Goal: Task Accomplishment & Management: Manage account settings

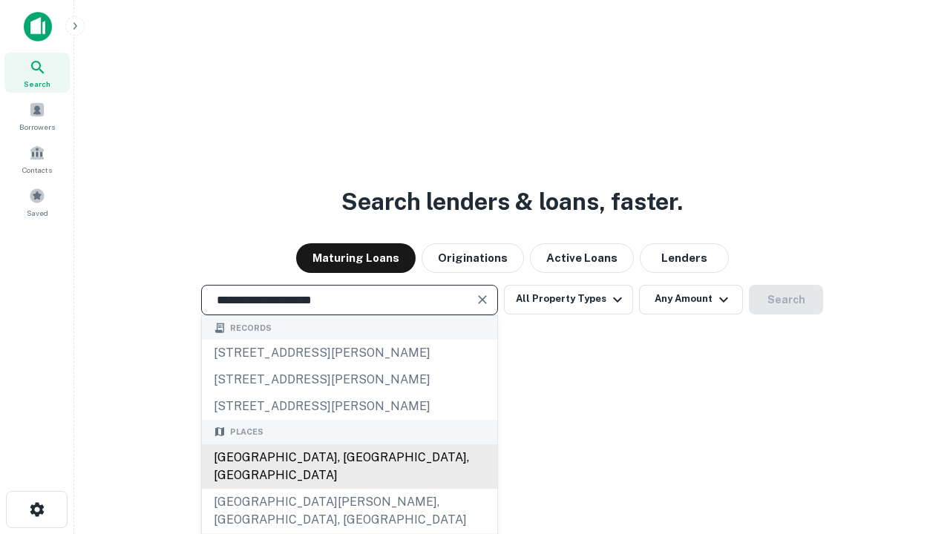
click at [349, 489] on div "[GEOGRAPHIC_DATA], [GEOGRAPHIC_DATA], [GEOGRAPHIC_DATA]" at bounding box center [349, 467] width 295 height 45
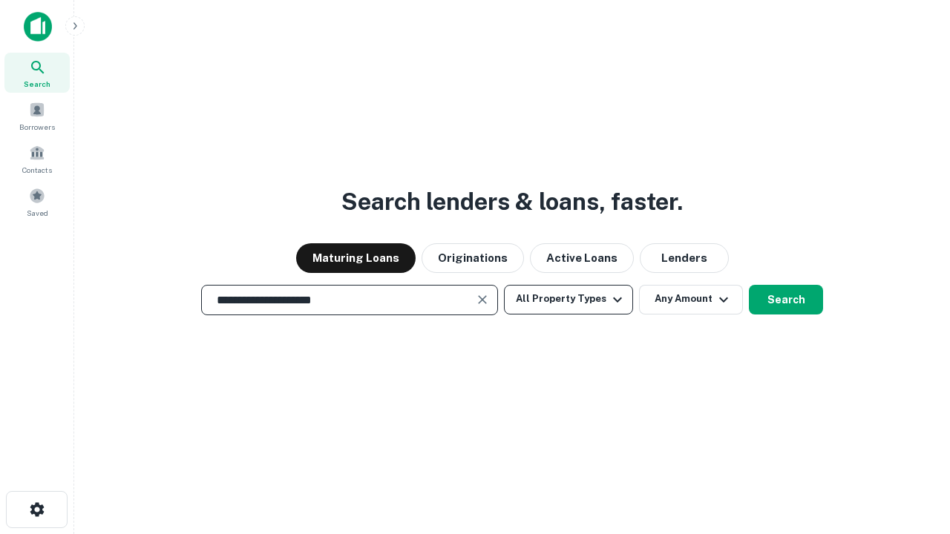
type input "**********"
click at [568, 299] on button "All Property Types" at bounding box center [568, 300] width 129 height 30
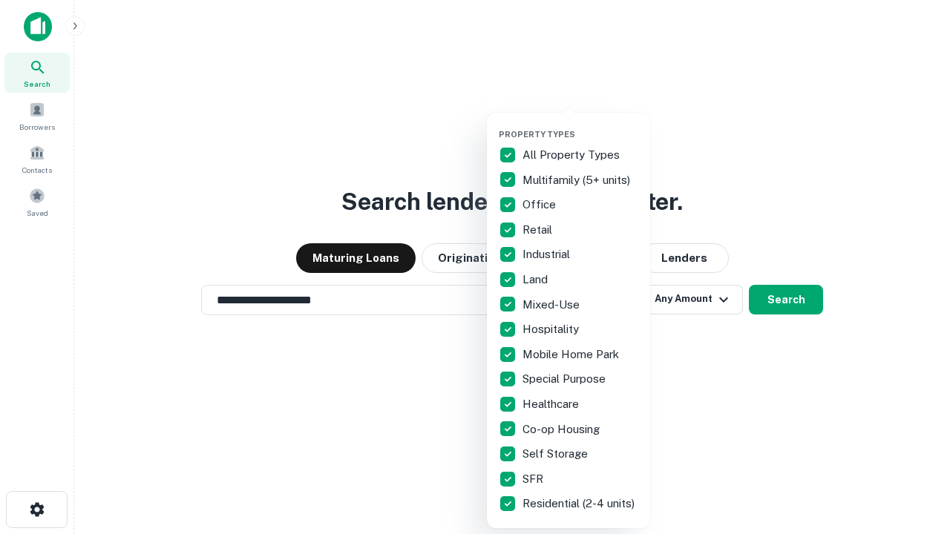
click at [580, 125] on button "button" at bounding box center [580, 125] width 163 height 1
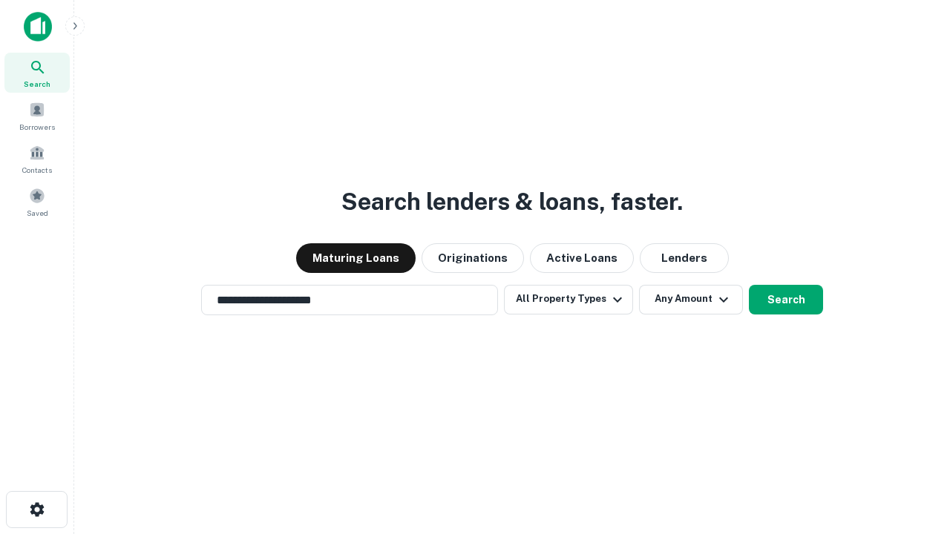
scroll to position [9, 179]
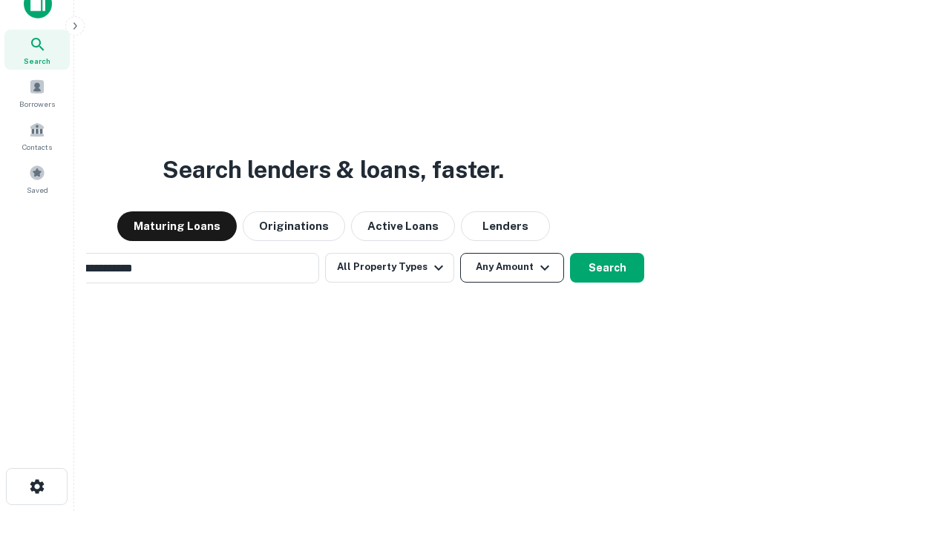
click at [460, 253] on button "Any Amount" at bounding box center [512, 268] width 104 height 30
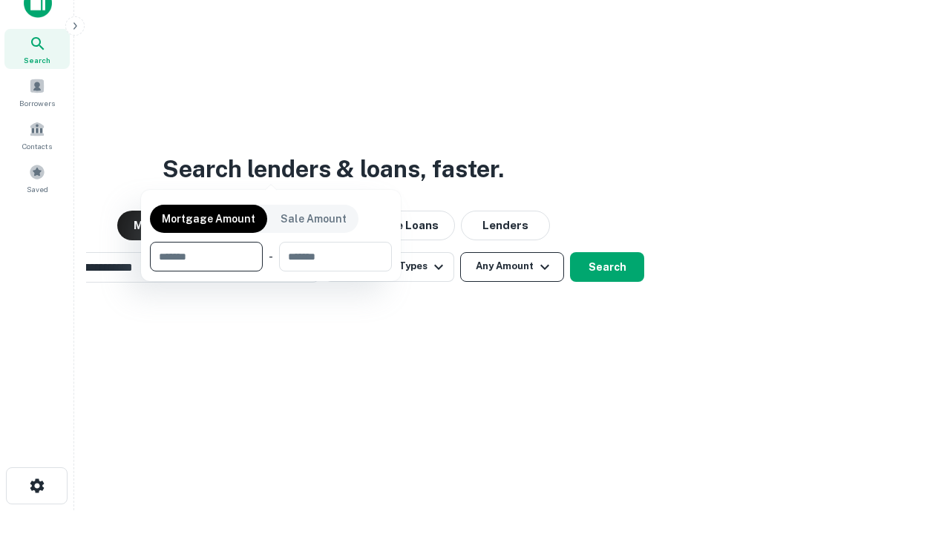
scroll to position [107, 420]
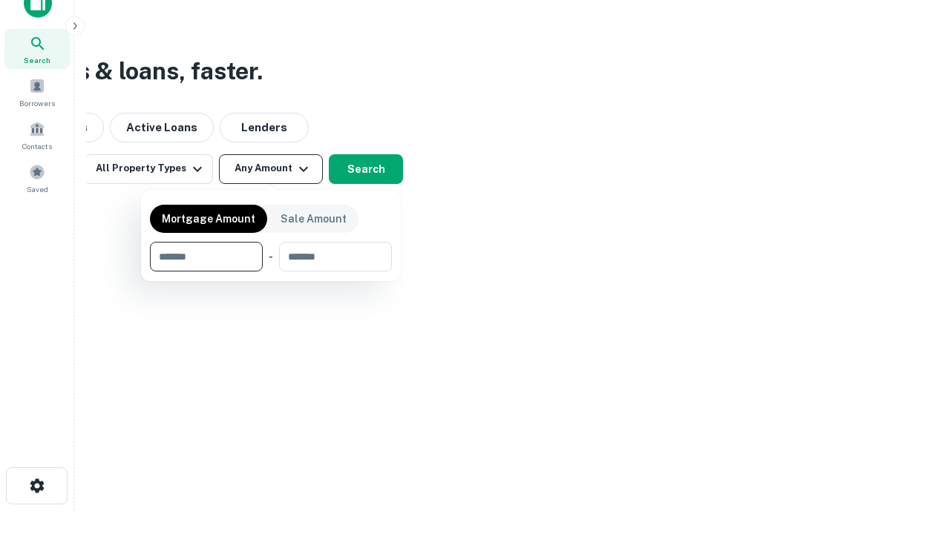
type input "*******"
click at [271, 272] on button "button" at bounding box center [271, 272] width 242 height 1
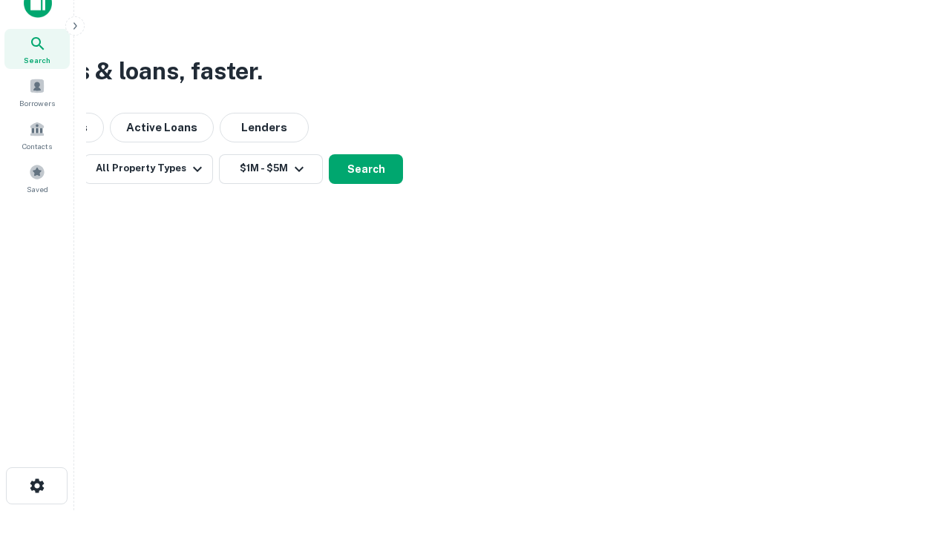
scroll to position [23, 0]
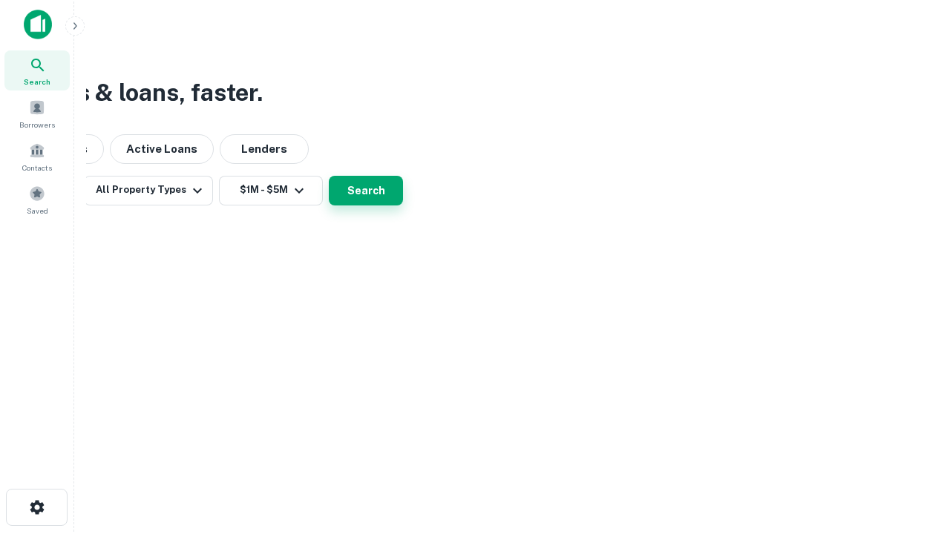
click at [403, 206] on button "Search" at bounding box center [366, 191] width 74 height 30
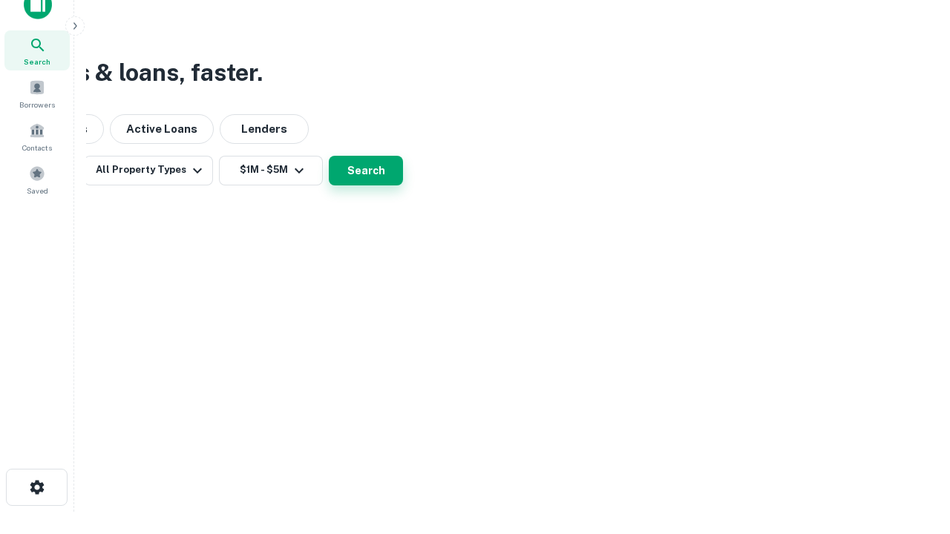
scroll to position [0, 274]
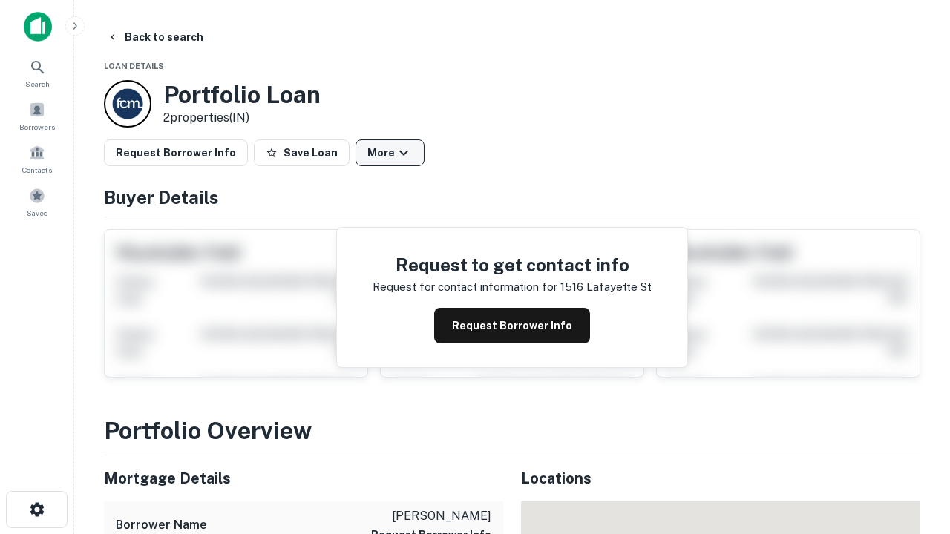
click at [390, 153] on button "More" at bounding box center [389, 153] width 69 height 27
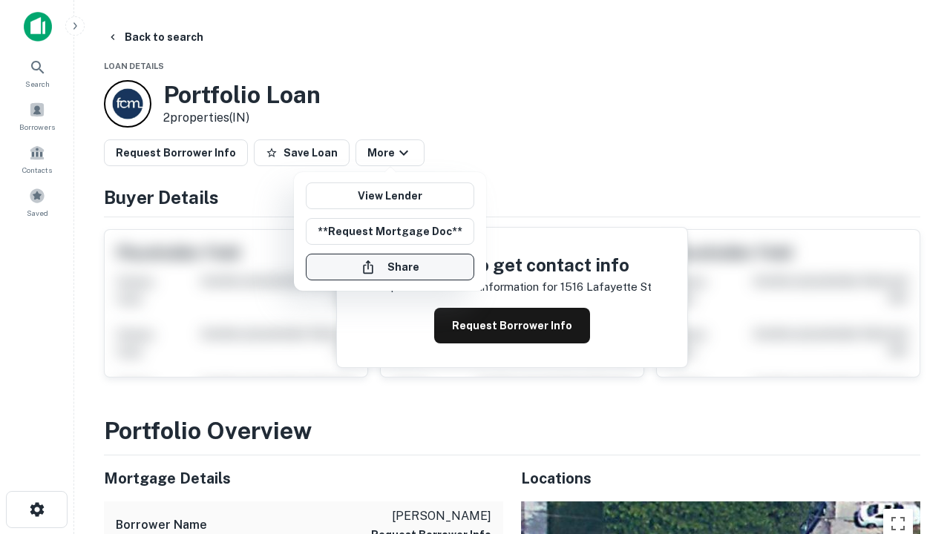
click at [390, 267] on button "Share" at bounding box center [390, 267] width 168 height 27
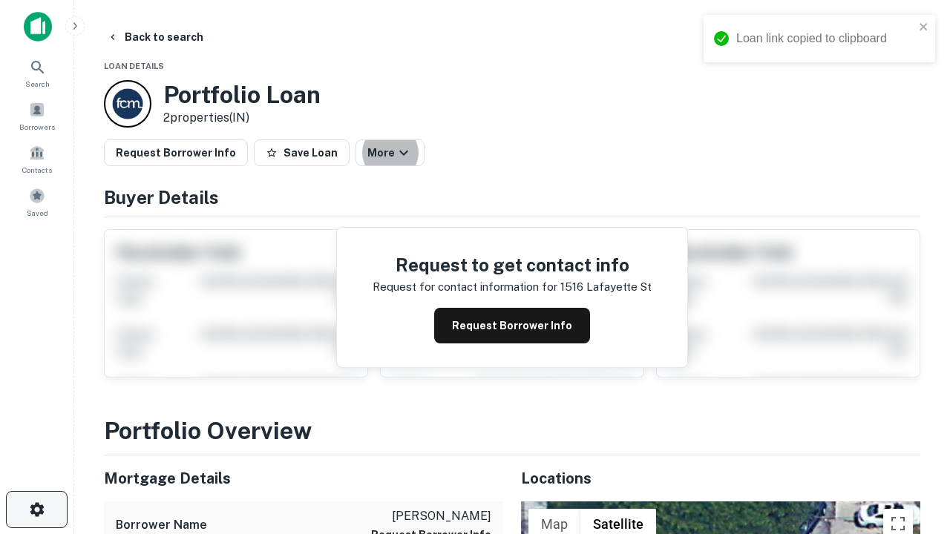
click at [36, 510] on icon "button" at bounding box center [37, 510] width 18 height 18
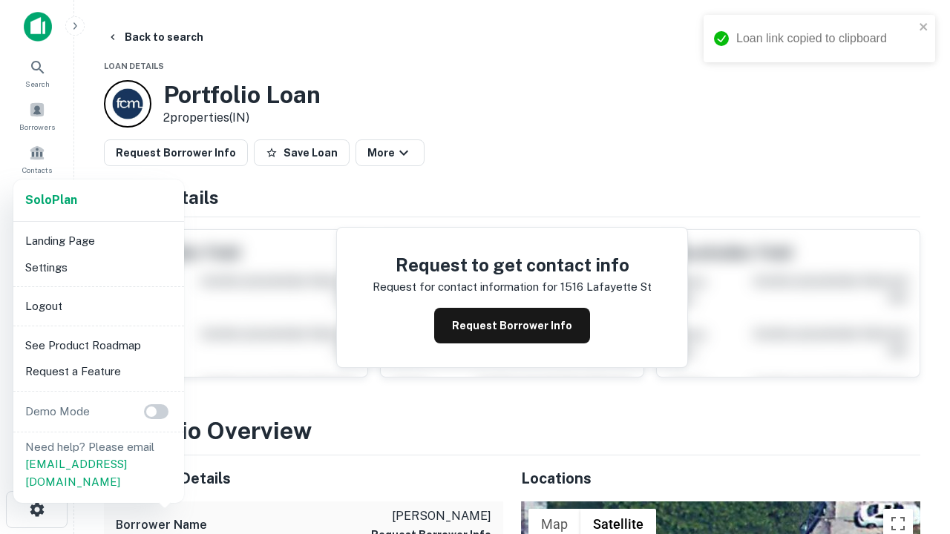
click at [98, 306] on li "Logout" at bounding box center [98, 306] width 159 height 27
